Goal: Task Accomplishment & Management: Use online tool/utility

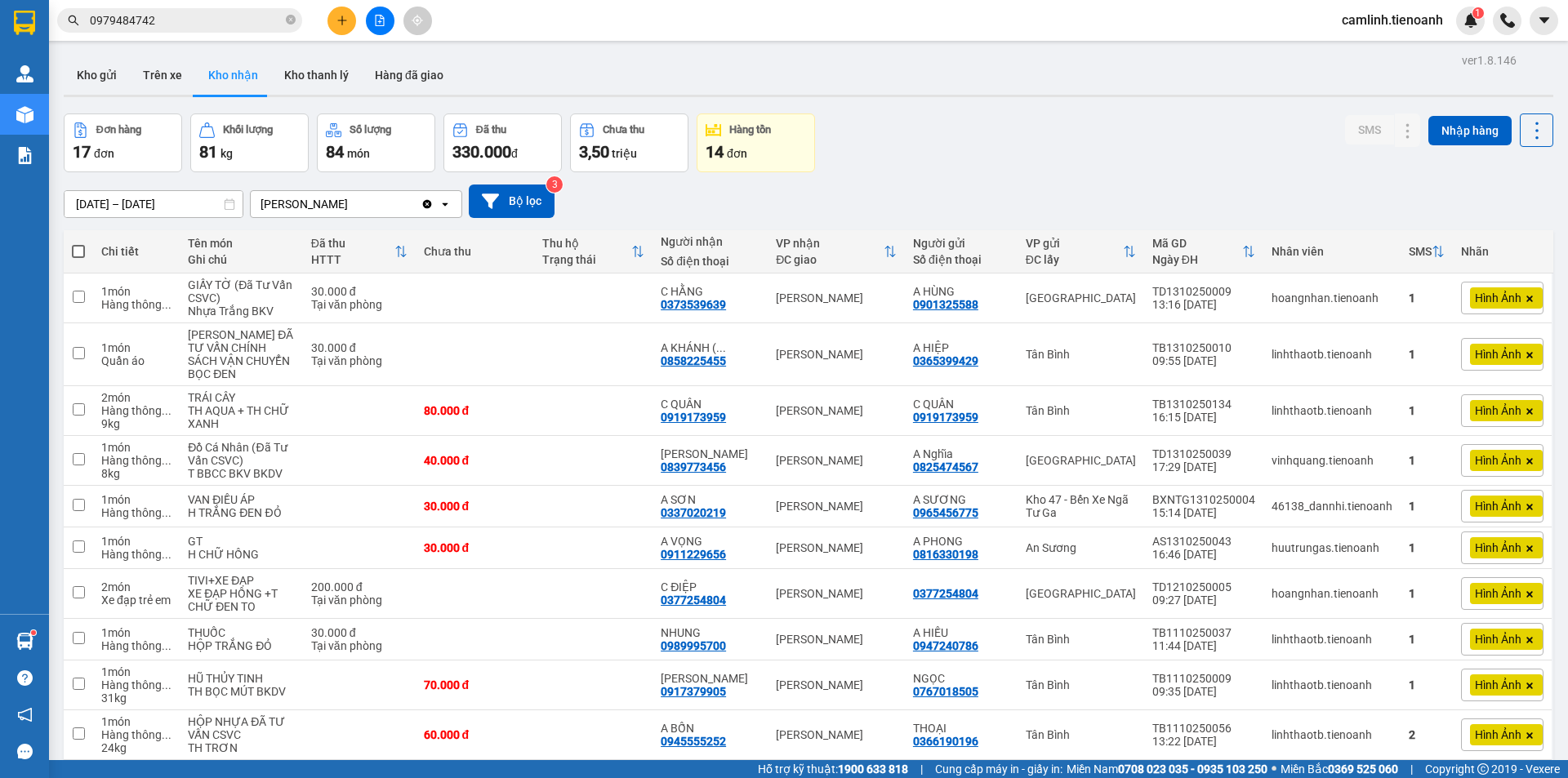
click at [90, 41] on main "ver 1.8.146 Kho gửi Trên xe Kho nhận Kho thanh [PERSON_NAME] đã giao Đơn hàng 1…" at bounding box center [784, 380] width 1568 height 760
click at [96, 67] on button "Kho gửi" at bounding box center [97, 75] width 67 height 39
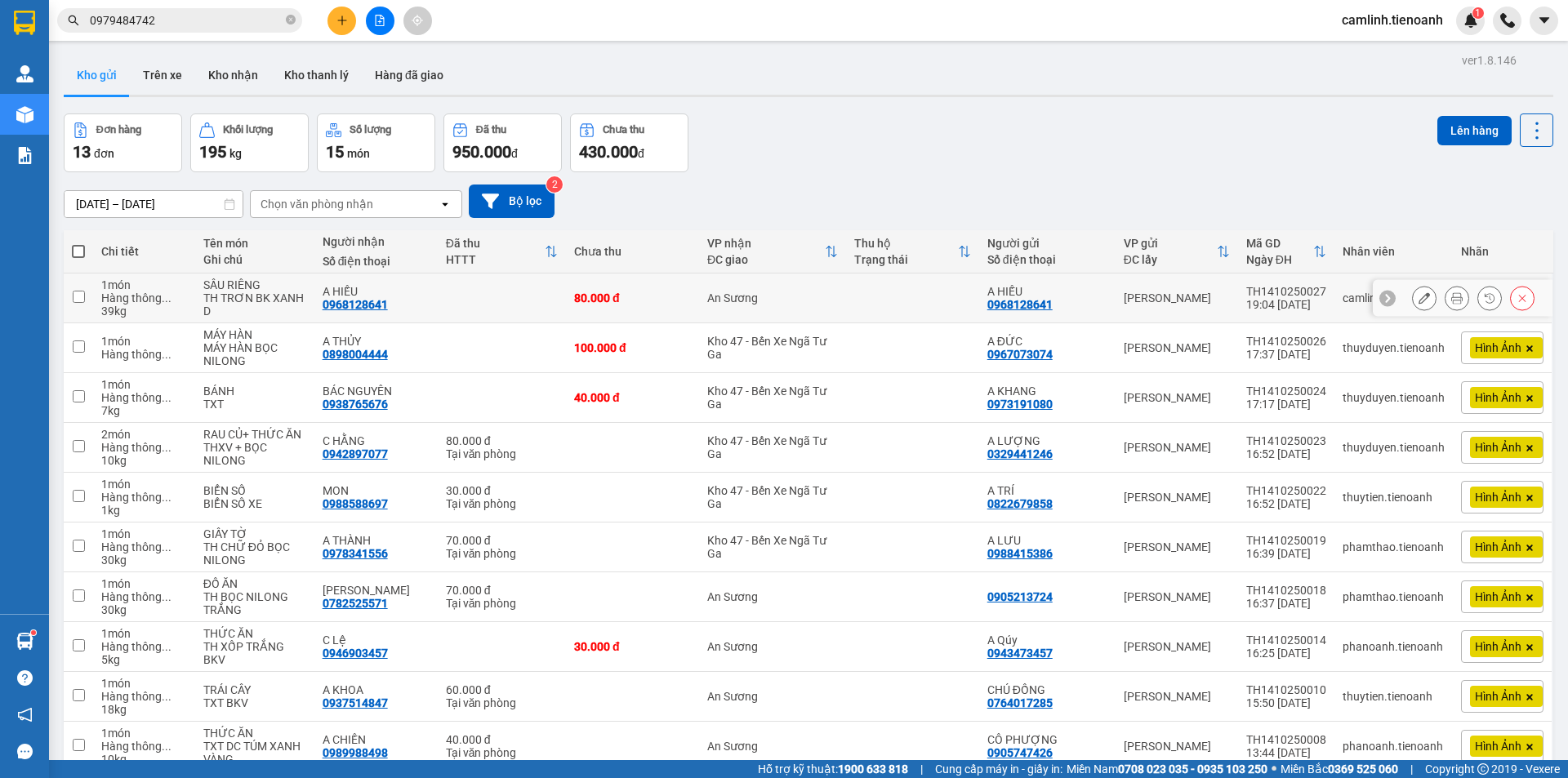
click at [979, 307] on td "A HIẾU 0968128641" at bounding box center [1048, 298] width 137 height 50
checkbox input "true"
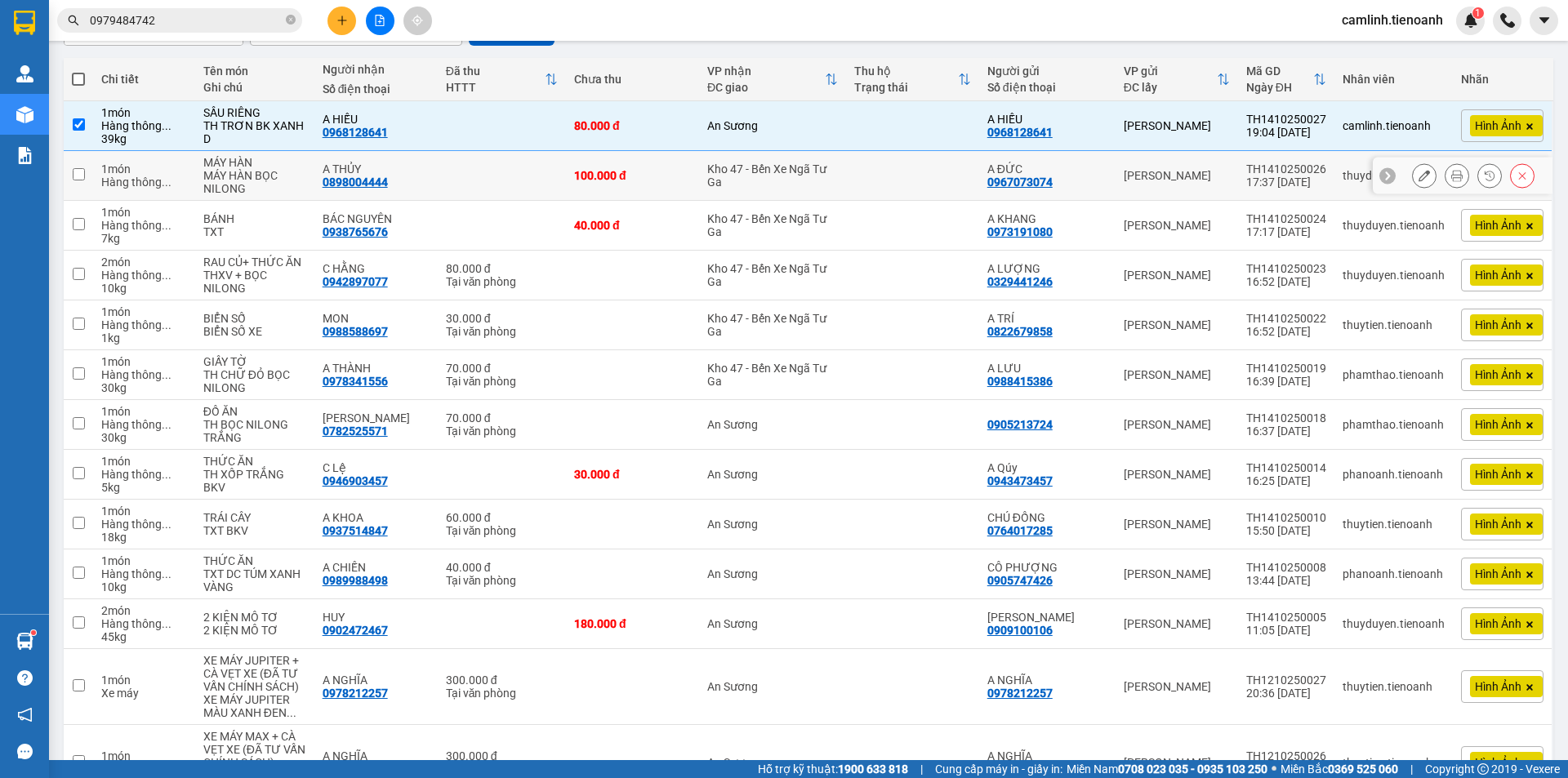
scroll to position [280, 0]
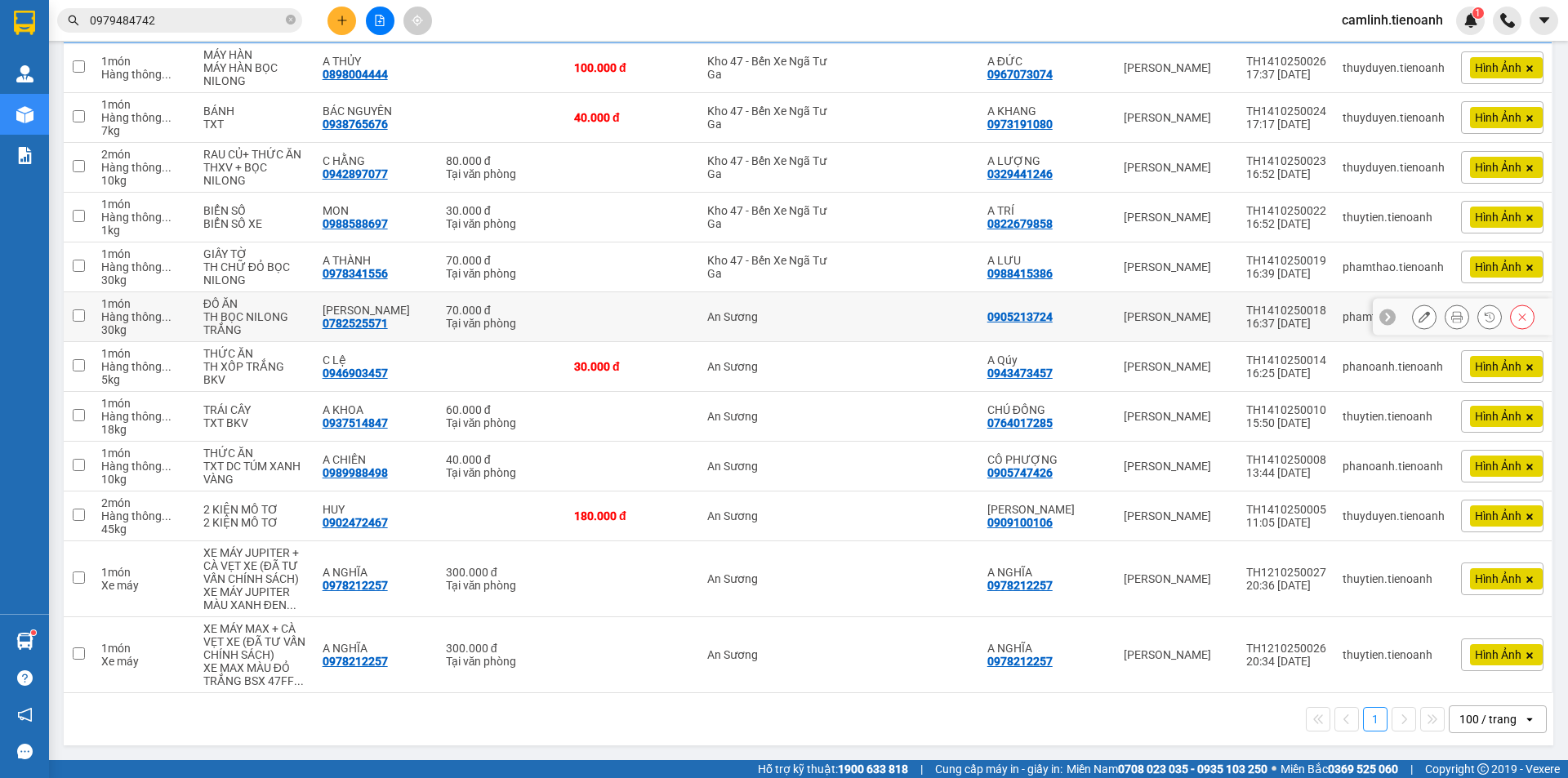
click at [814, 331] on td "An Sương" at bounding box center [772, 317] width 147 height 50
checkbox input "true"
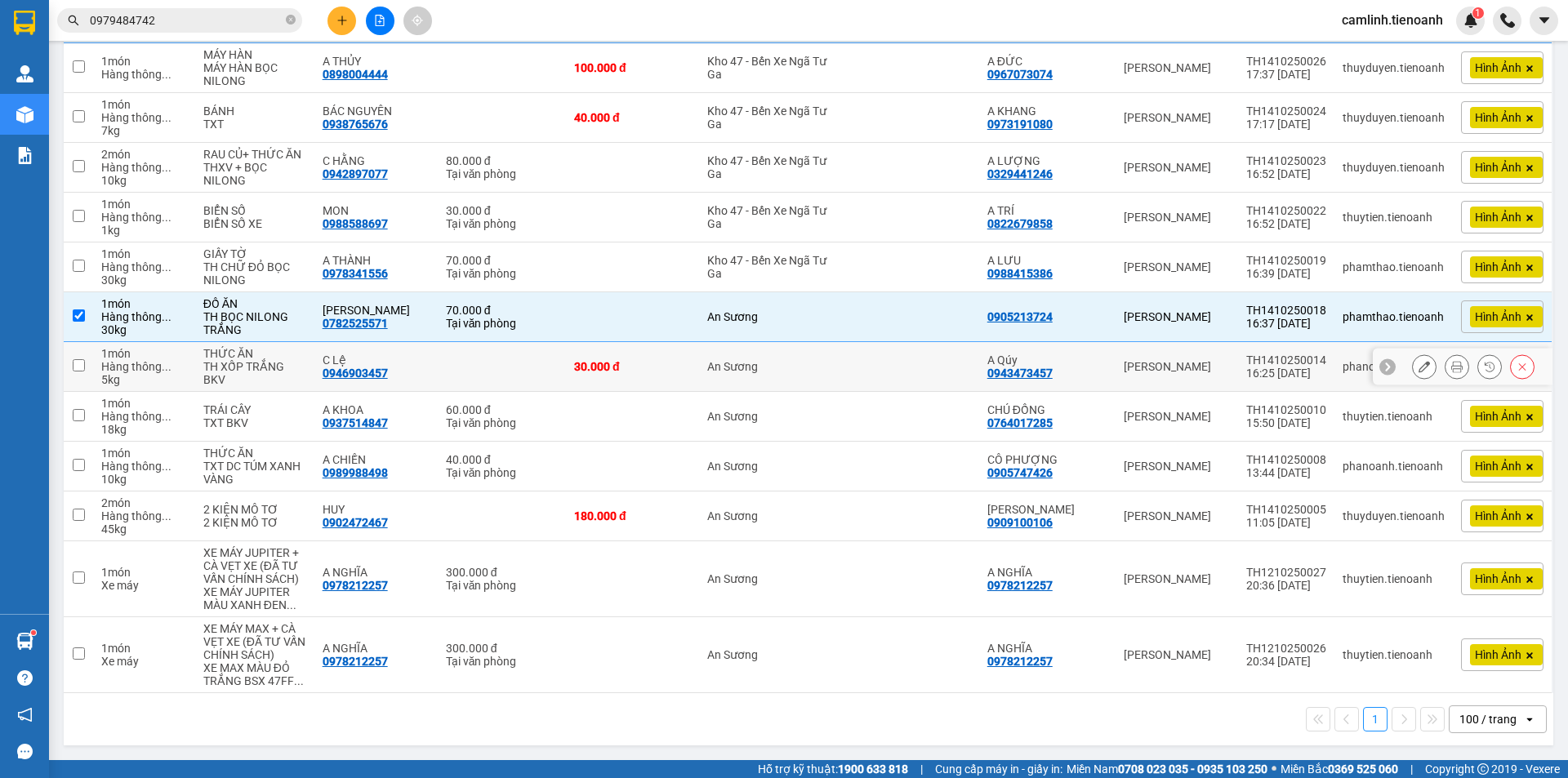
click at [804, 362] on div "An Sương" at bounding box center [772, 366] width 130 height 13
checkbox input "true"
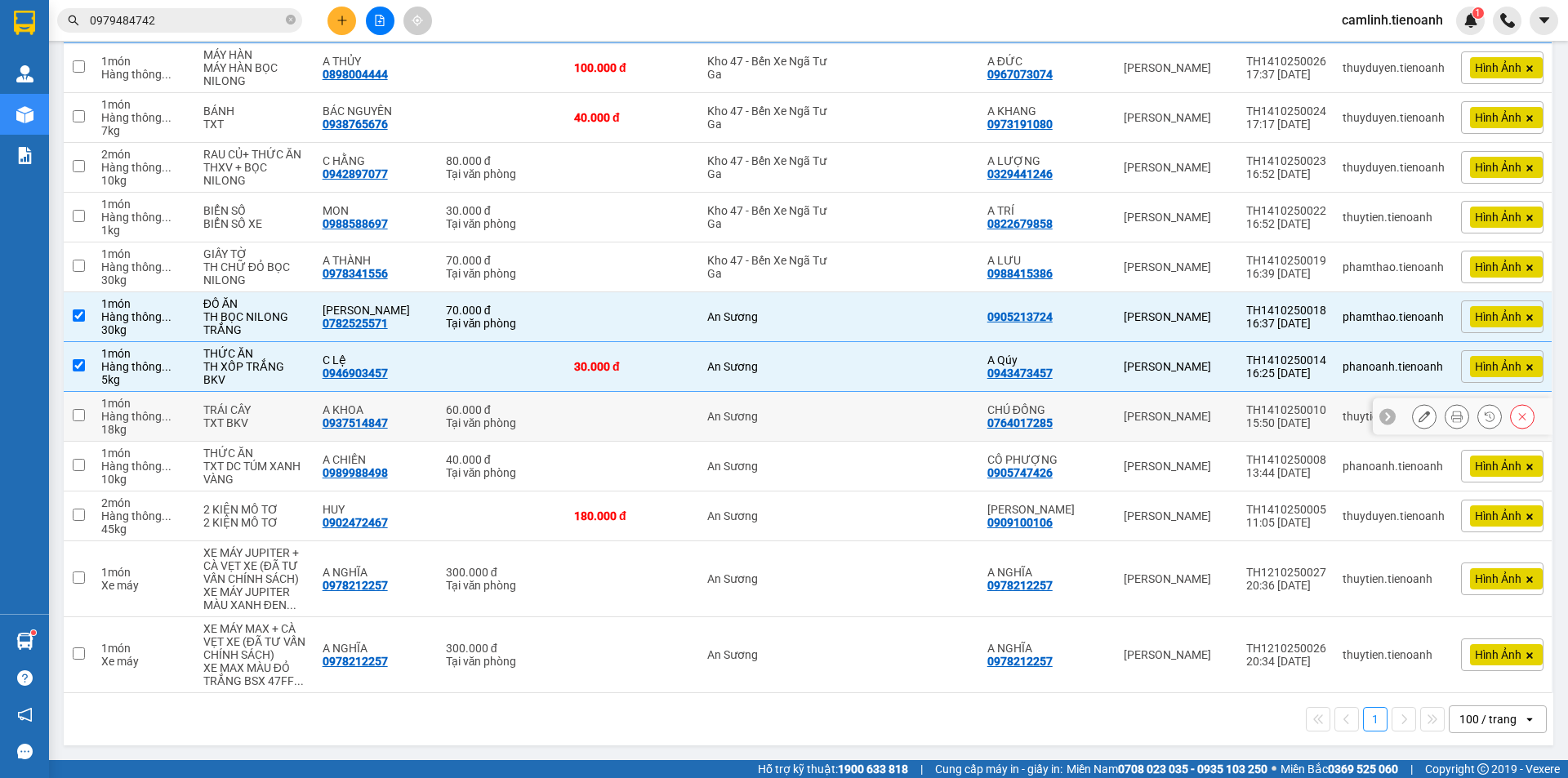
click at [795, 410] on div "An Sương" at bounding box center [772, 416] width 130 height 13
checkbox input "true"
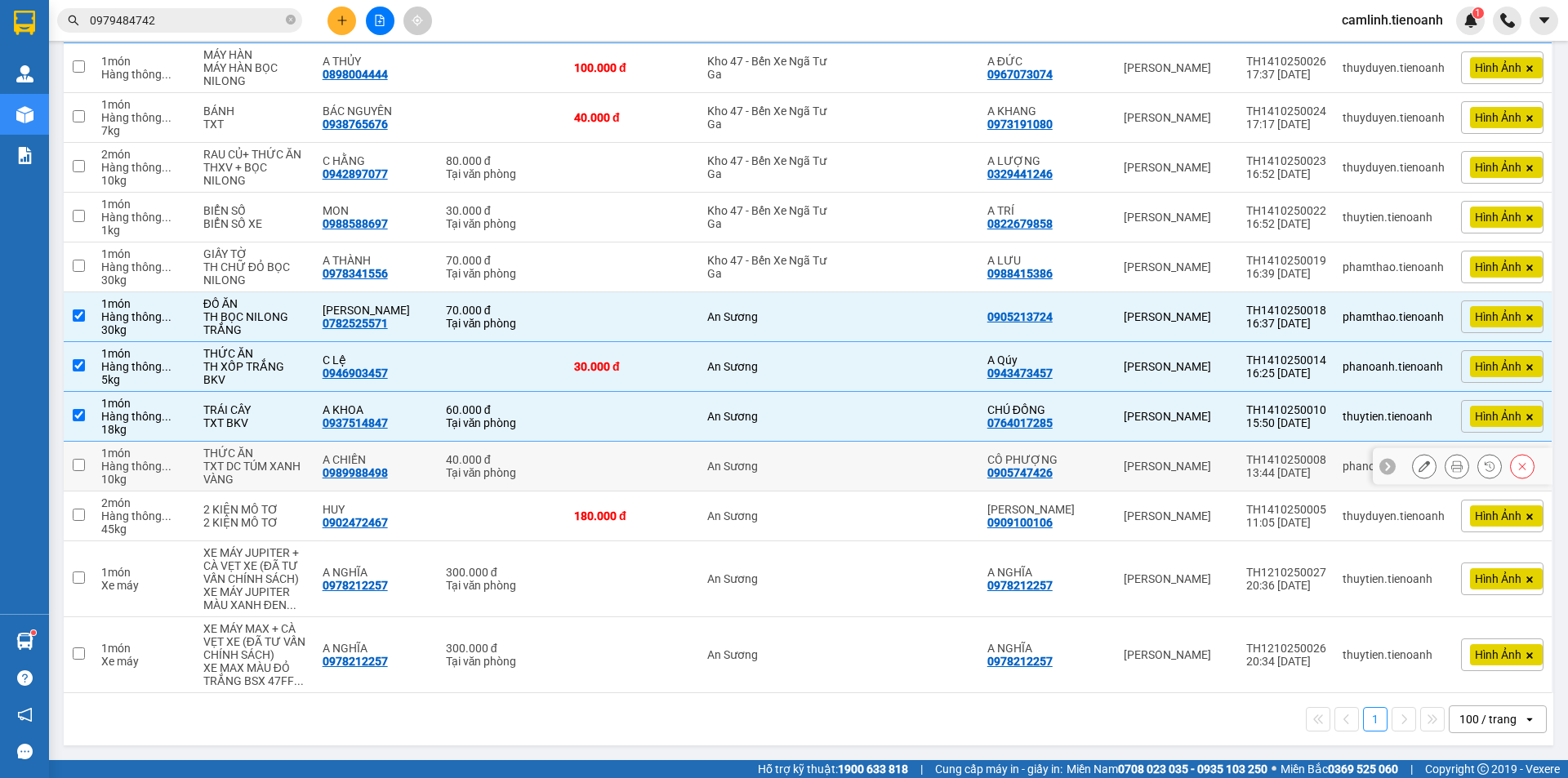
drag, startPoint x: 791, startPoint y: 457, endPoint x: 790, endPoint y: 511, distance: 54.0
click at [791, 459] on td "An Sương" at bounding box center [772, 466] width 147 height 50
checkbox input "true"
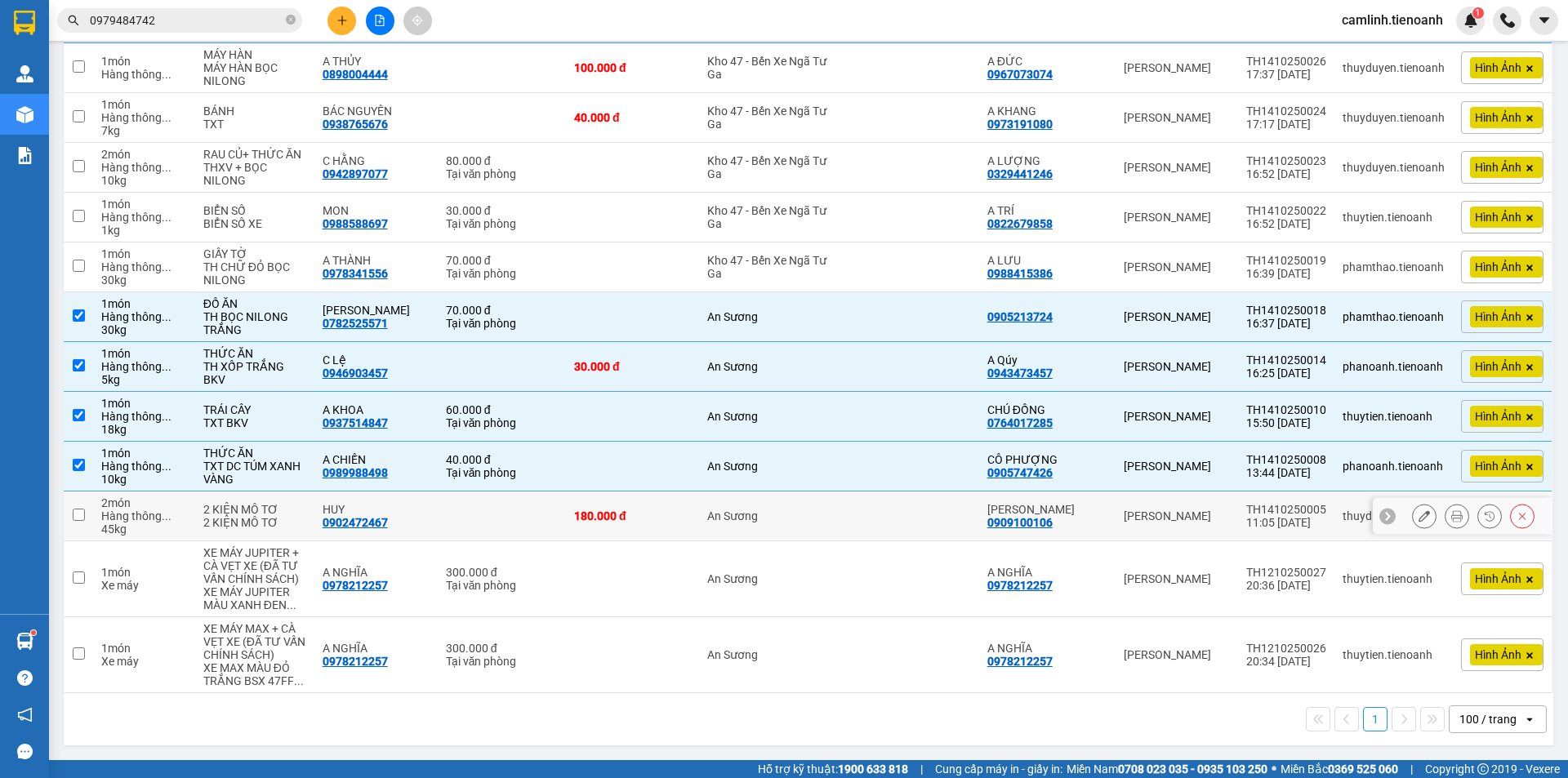
click at [790, 515] on div "An Sương" at bounding box center [772, 516] width 130 height 13
checkbox input "true"
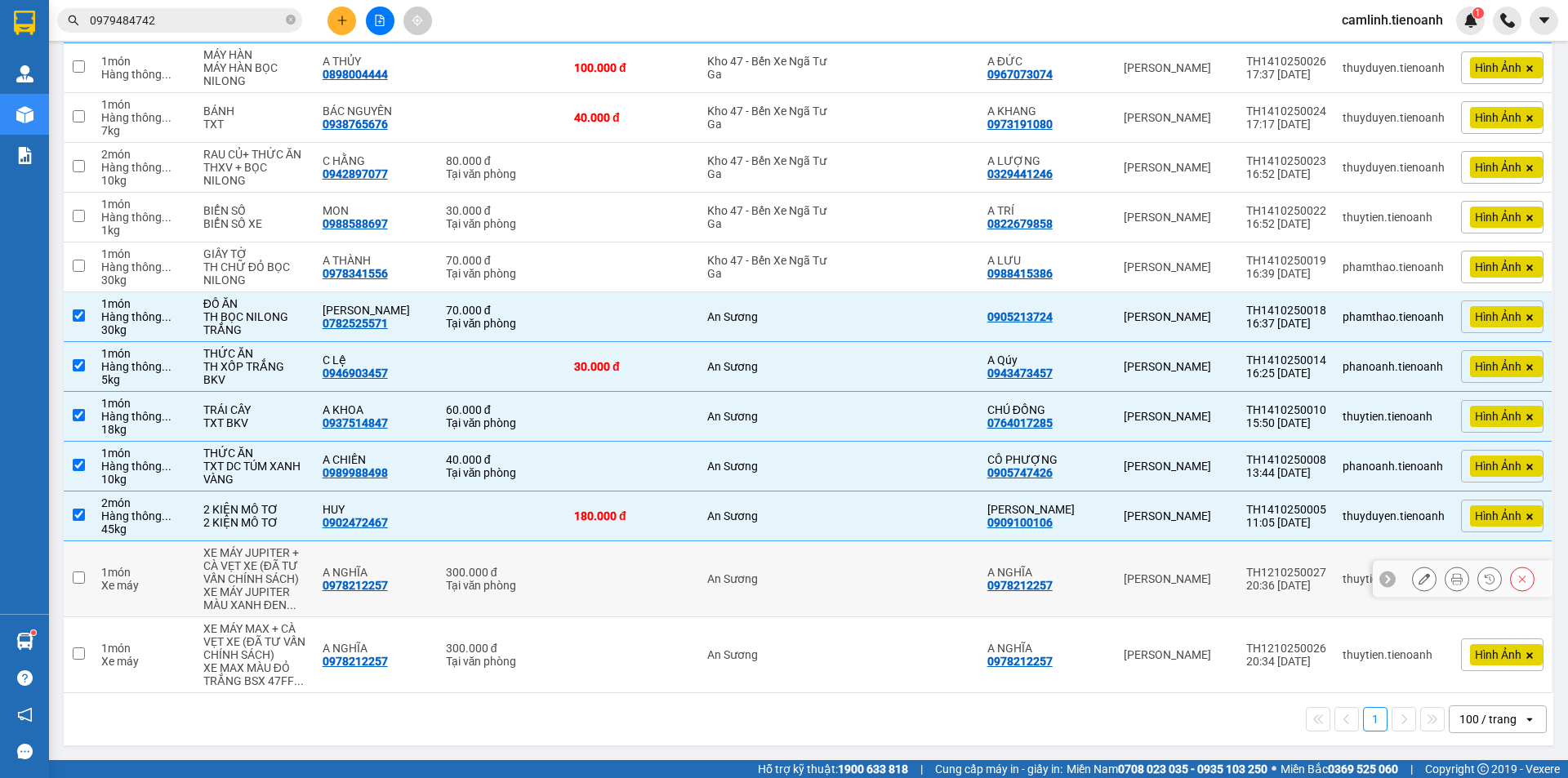
click at [790, 578] on div "An Sương" at bounding box center [772, 578] width 130 height 13
checkbox input "true"
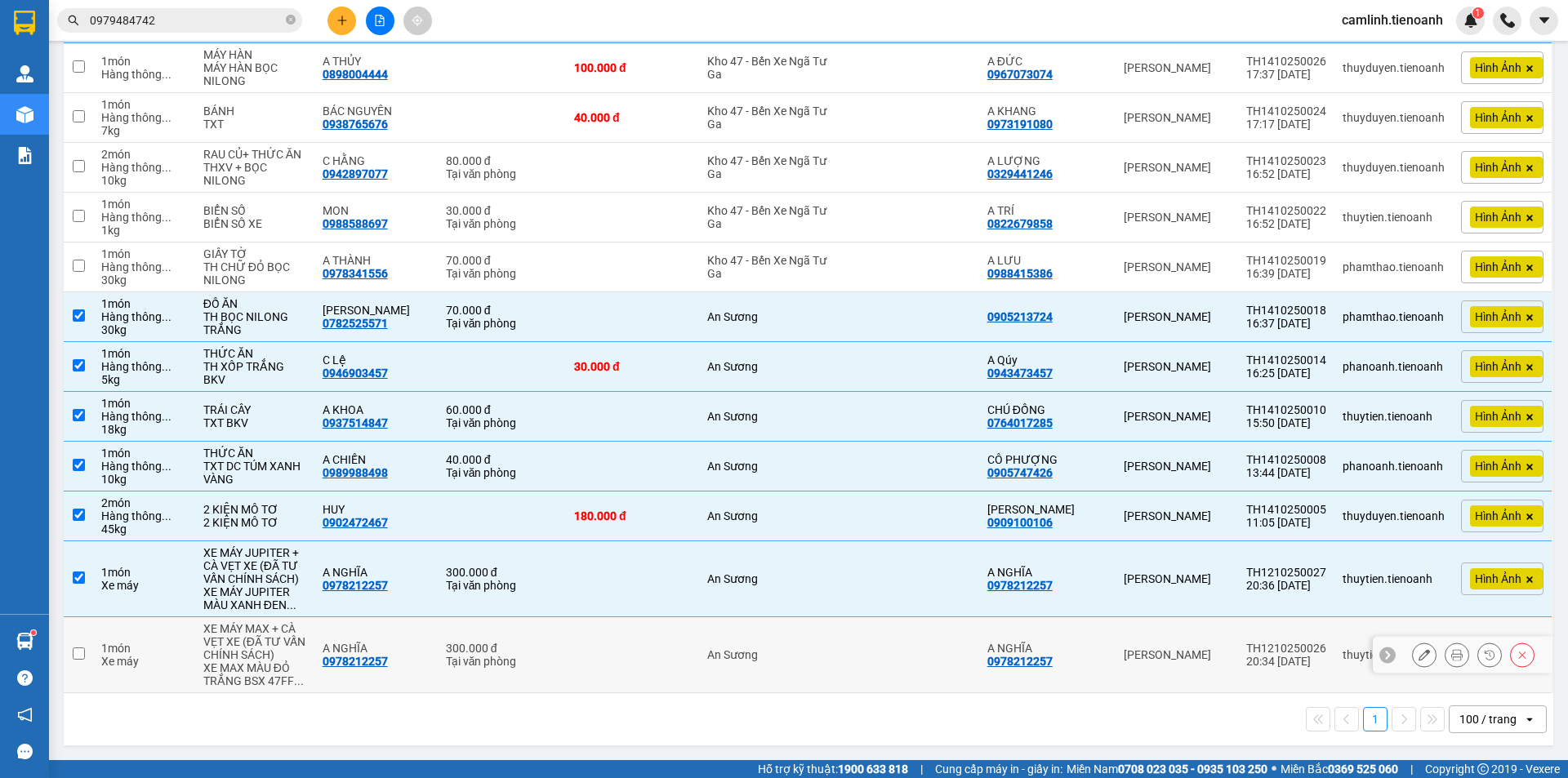
click at [791, 649] on div "An Sương" at bounding box center [772, 655] width 130 height 13
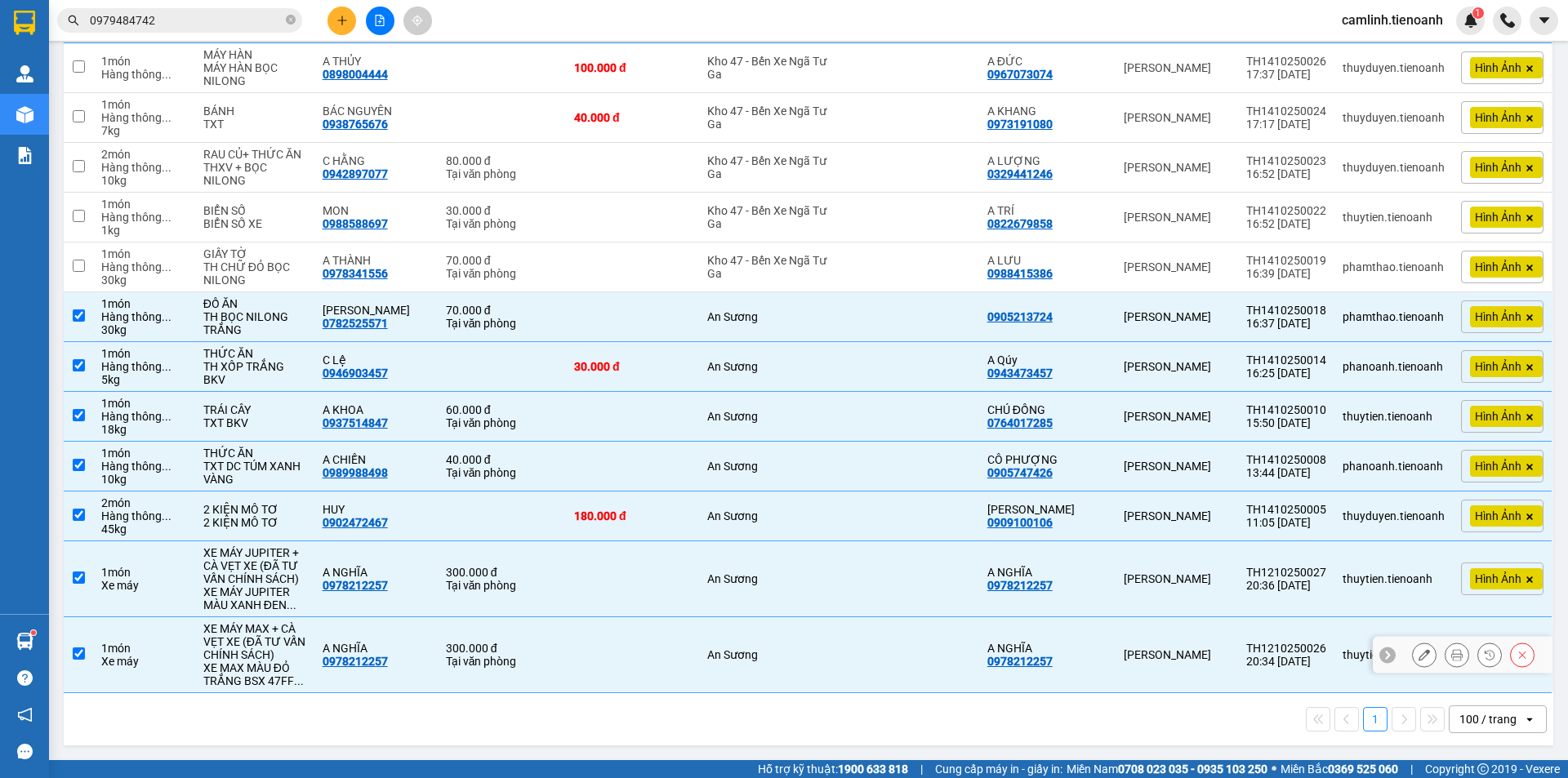
drag, startPoint x: 908, startPoint y: 681, endPoint x: 901, endPoint y: 663, distance: 19.3
click at [906, 673] on td at bounding box center [912, 655] width 133 height 76
checkbox input "false"
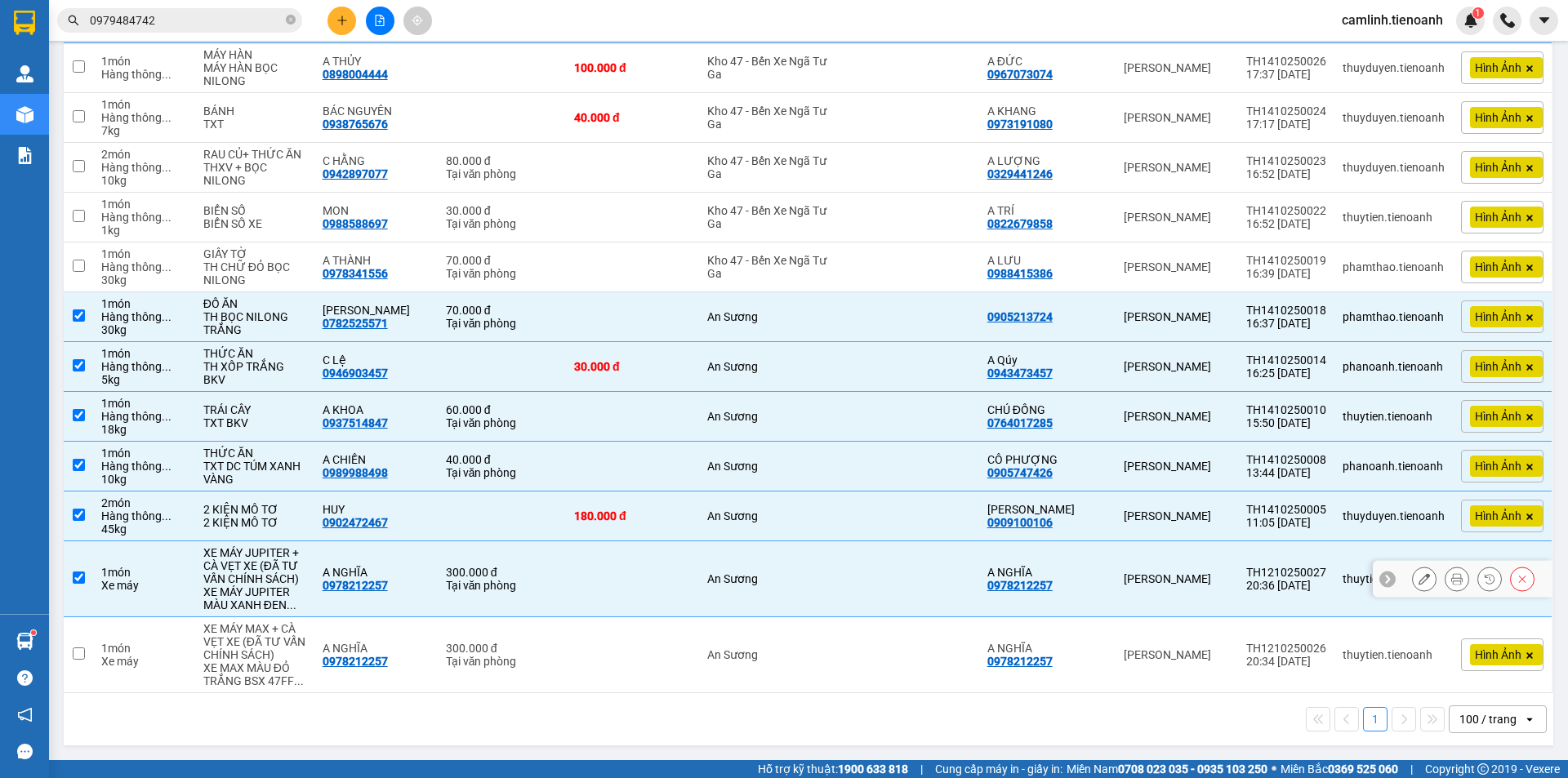
click at [866, 575] on td at bounding box center [912, 578] width 133 height 76
checkbox input "false"
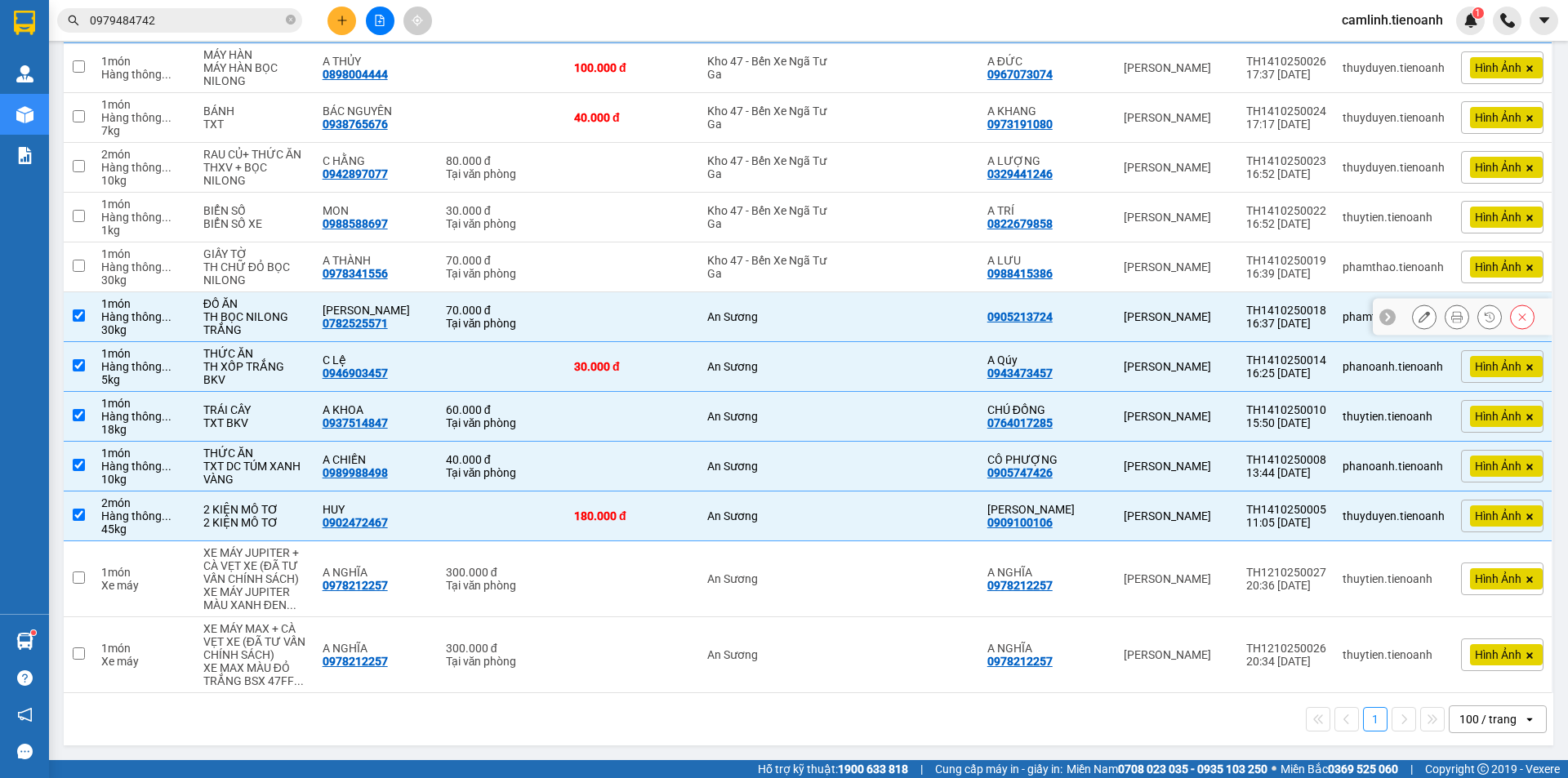
scroll to position [0, 0]
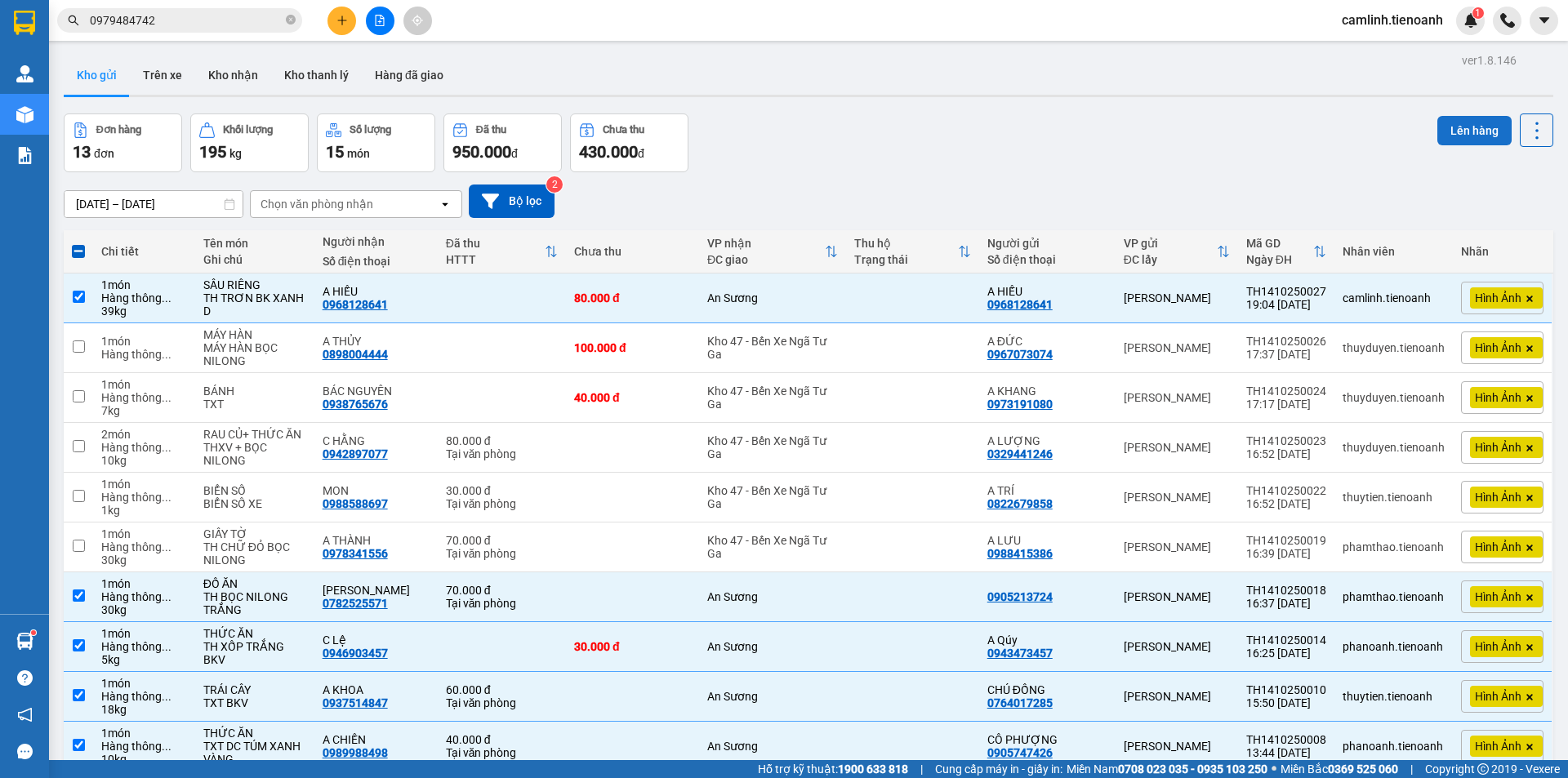
click at [1437, 135] on button "Lên hàng" at bounding box center [1474, 130] width 75 height 29
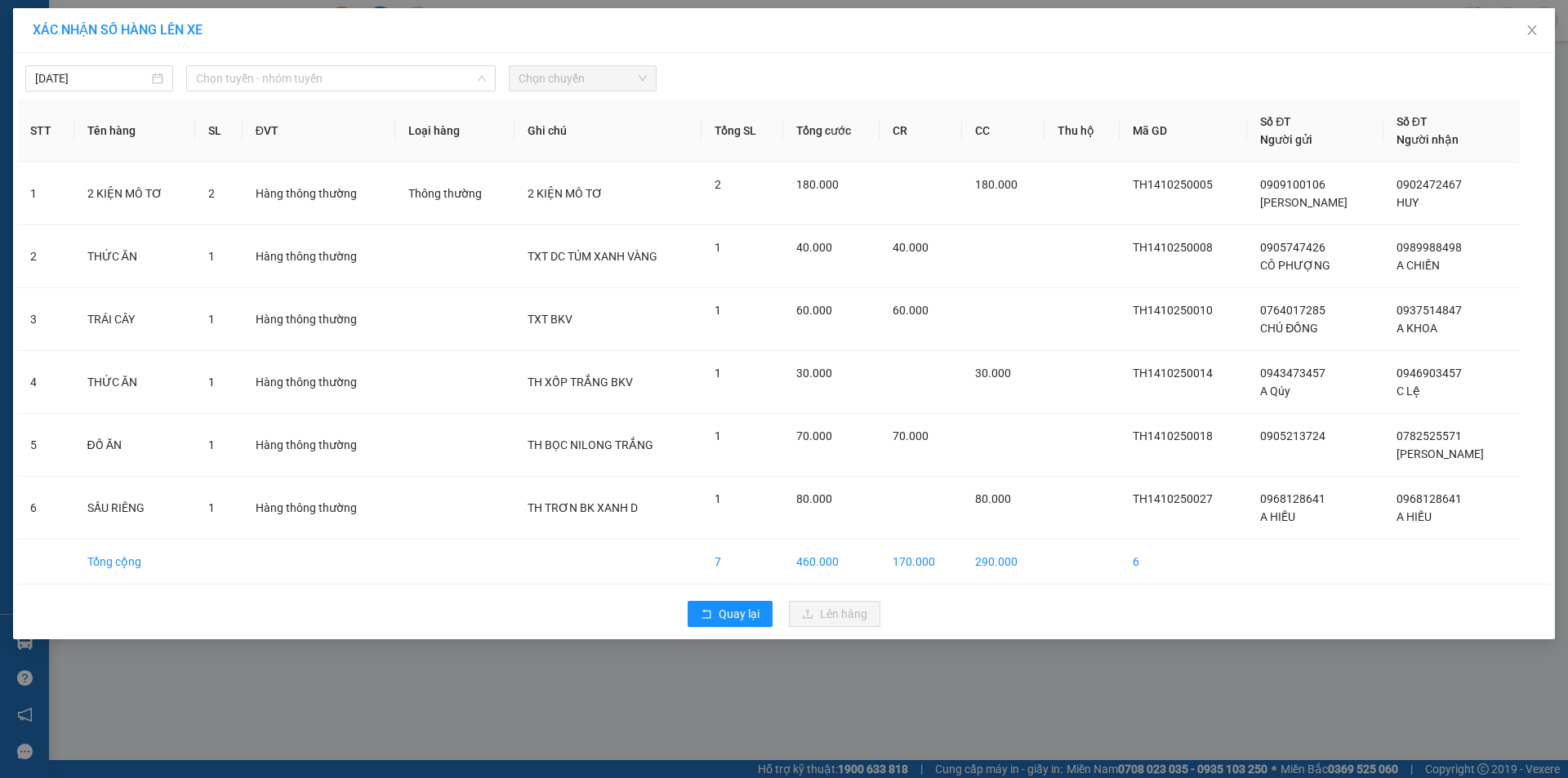
click at [401, 88] on span "Chọn tuyến - nhóm tuyến" at bounding box center [341, 78] width 290 height 25
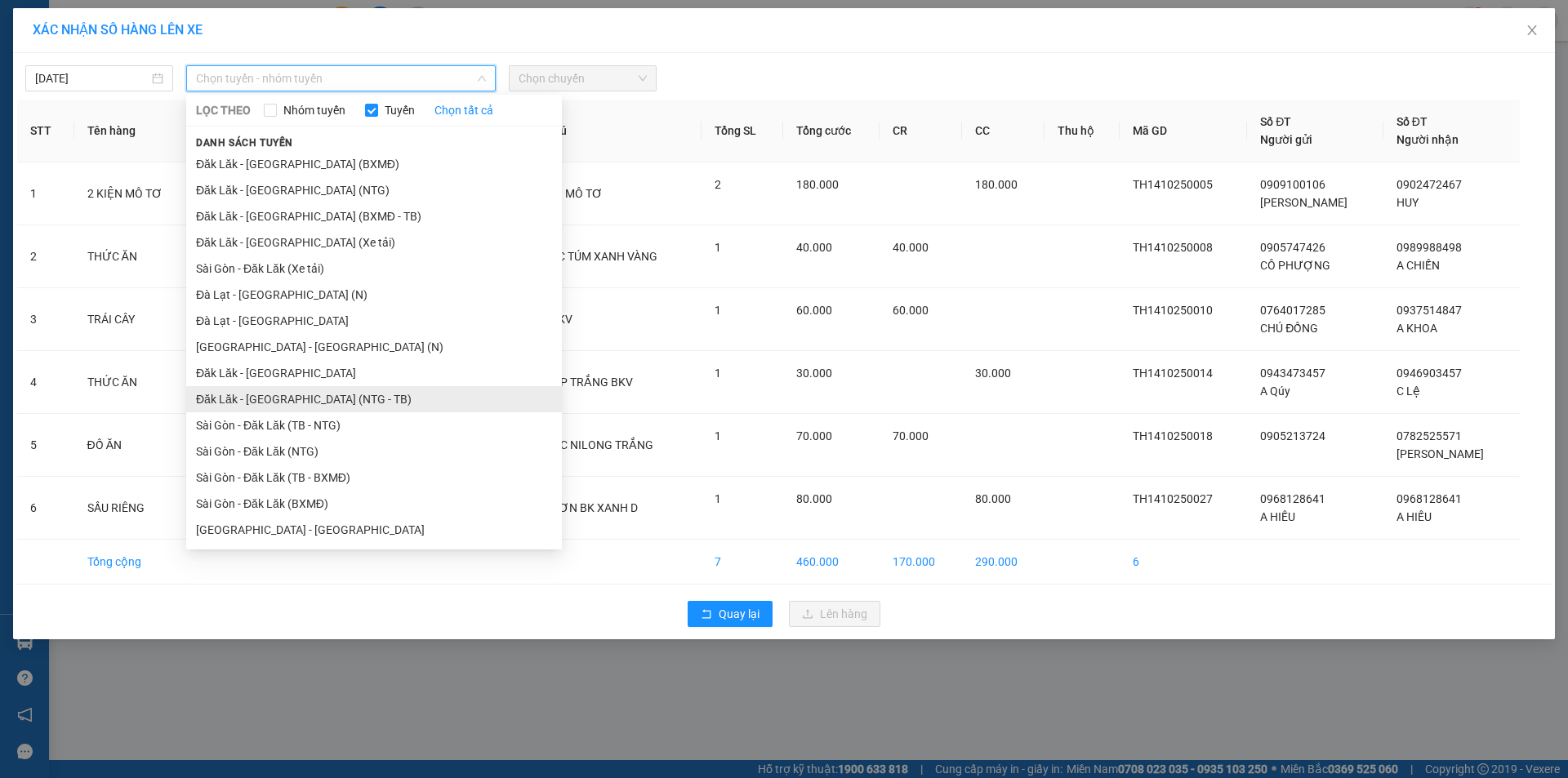
click at [329, 403] on li "Đăk Lăk - [GEOGRAPHIC_DATA] (NTG - TB)" at bounding box center [374, 399] width 375 height 26
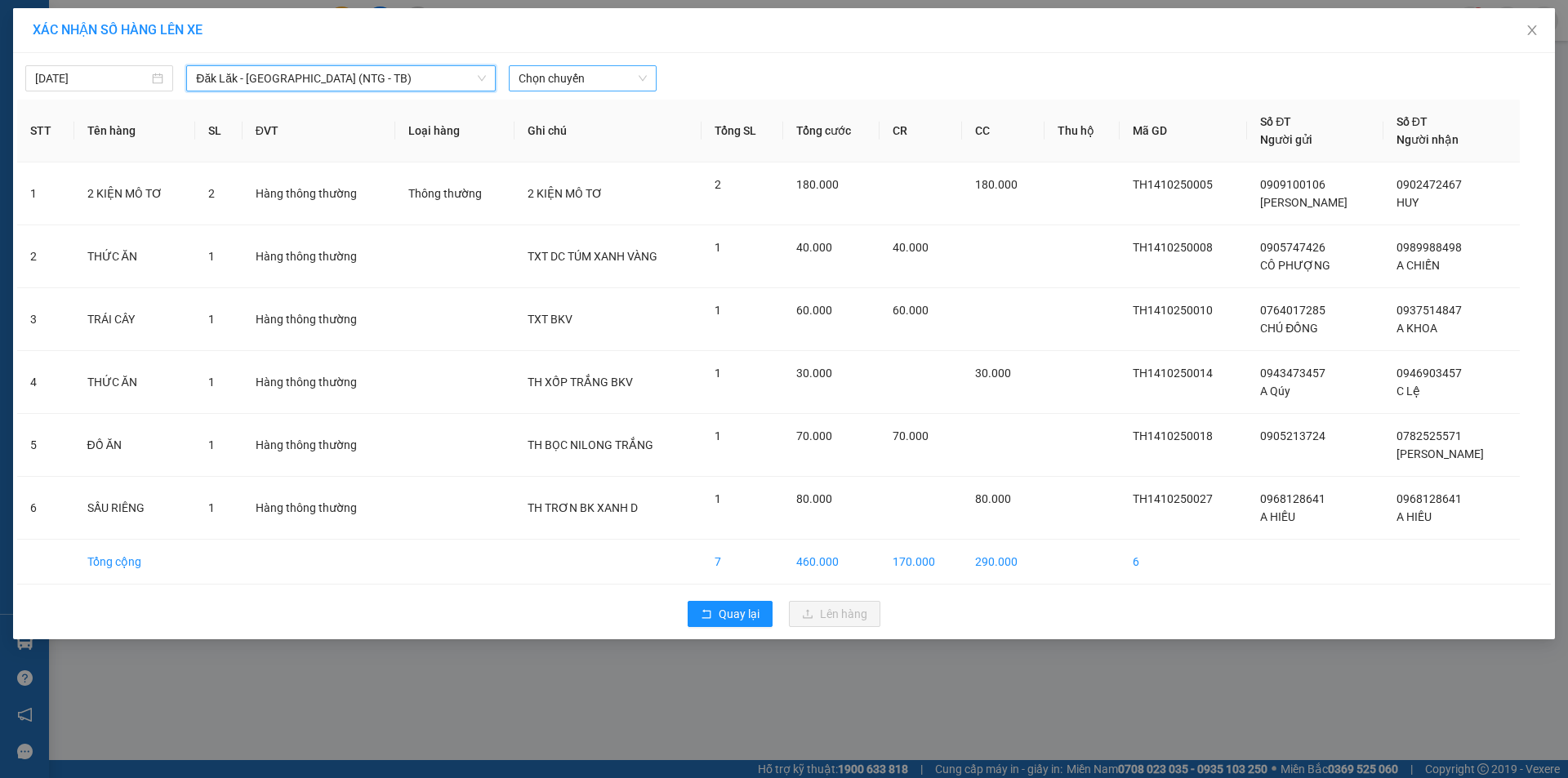
click at [529, 80] on span "Chọn chuyến" at bounding box center [582, 78] width 128 height 25
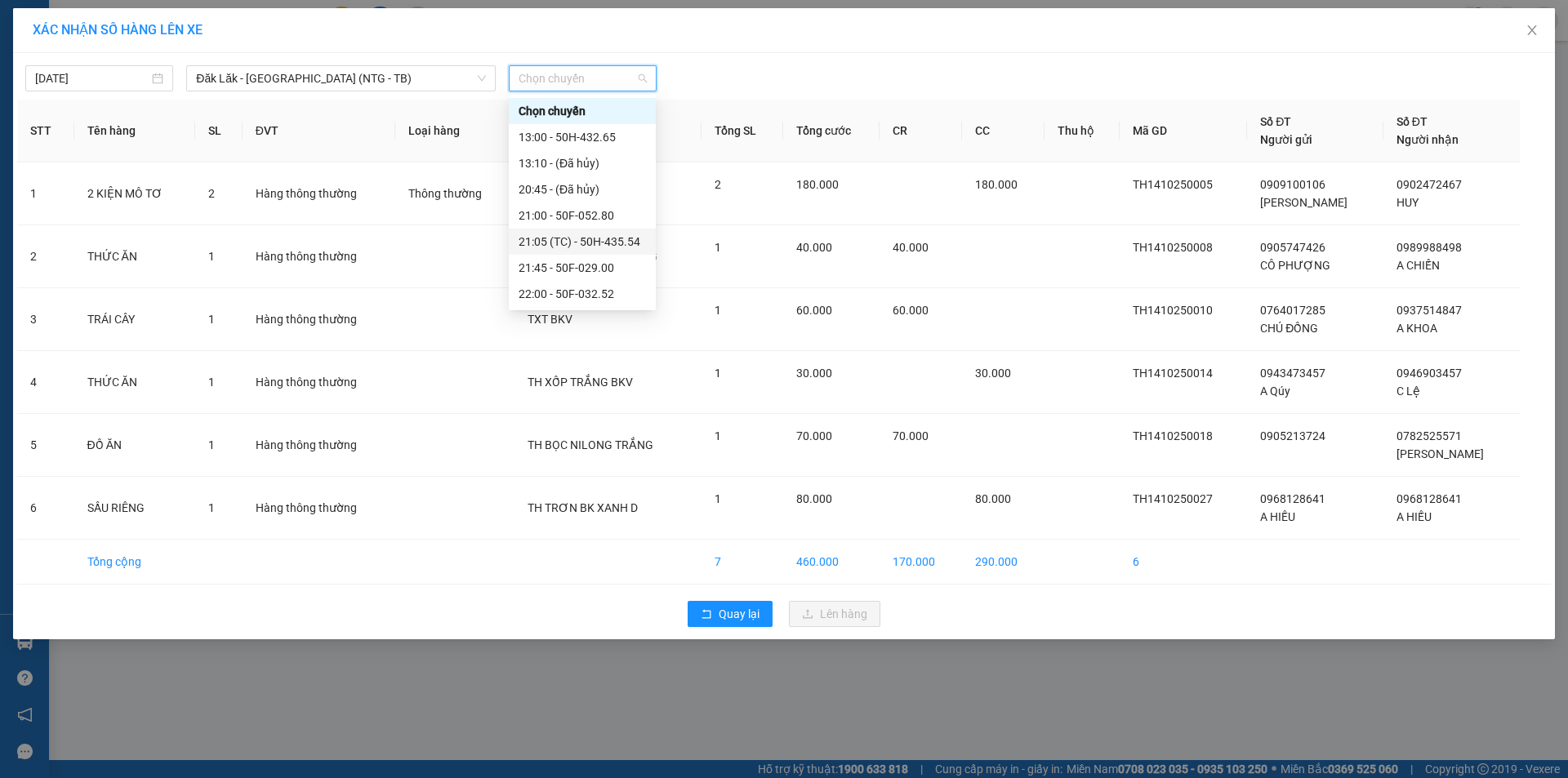
click at [602, 241] on div "21:05 (TC) - 50H-435.54" at bounding box center [582, 241] width 128 height 18
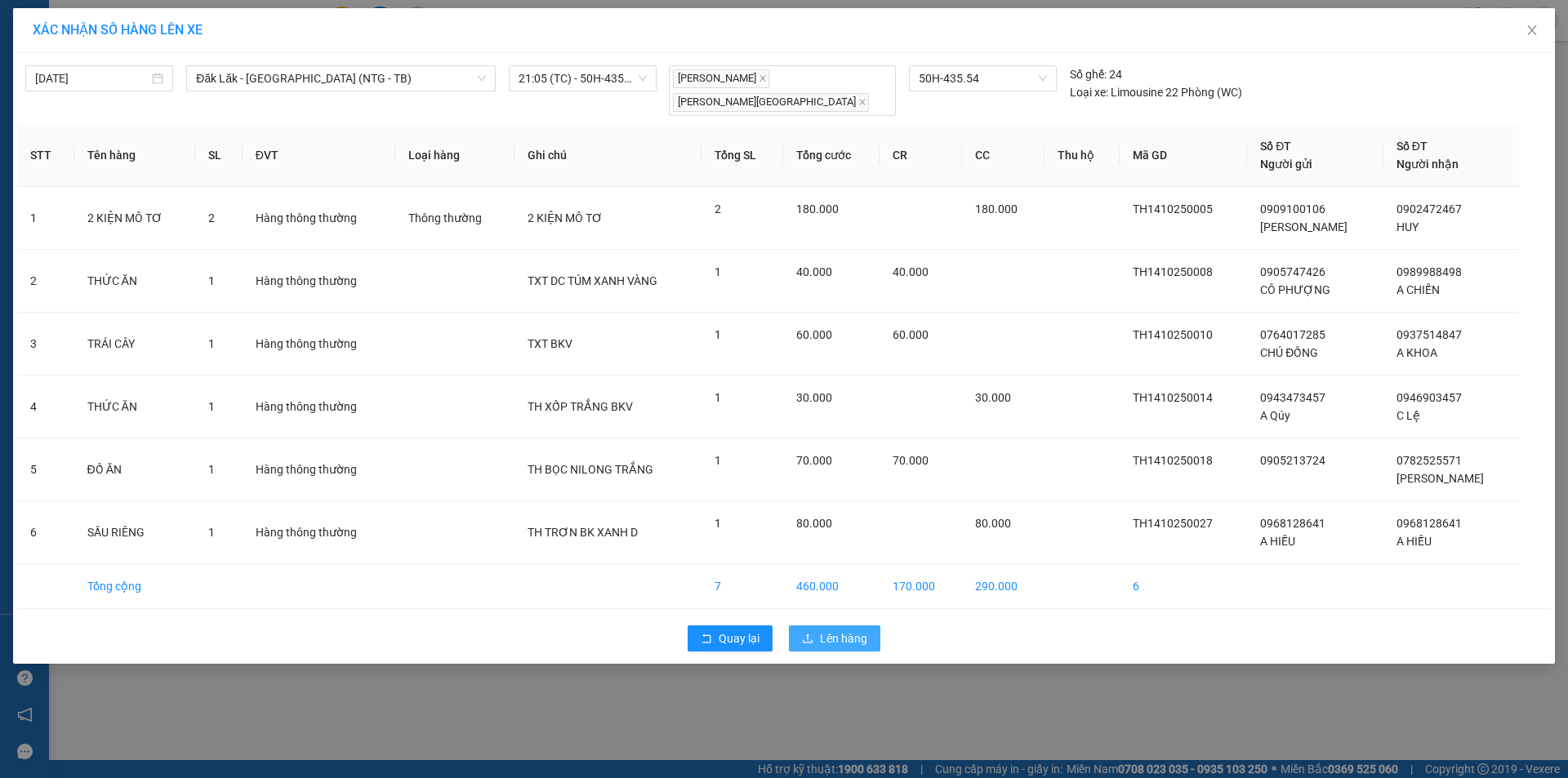
click at [832, 630] on span "Lên hàng" at bounding box center [844, 639] width 47 height 18
